Goal: Task Accomplishment & Management: Manage account settings

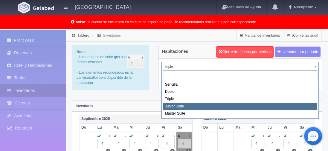
select select "2113"
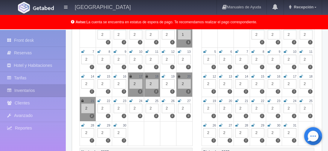
scroll to position [119, 0]
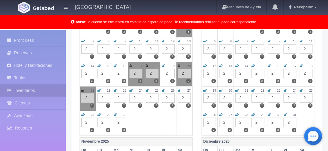
click at [178, 64] on icon at bounding box center [179, 66] width 2 height 4
